Goal: Information Seeking & Learning: Learn about a topic

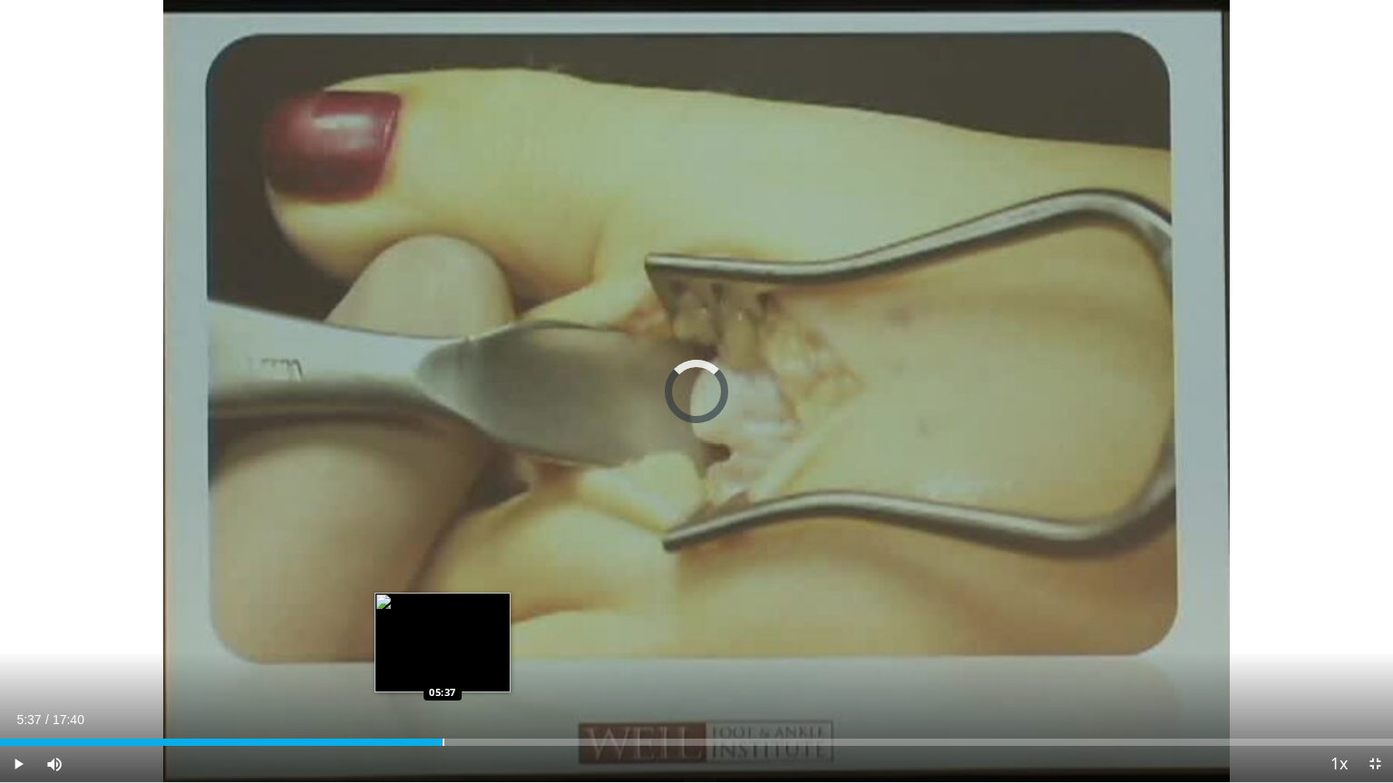
click at [442, 661] on div "Progress Bar" at bounding box center [443, 742] width 2 height 7
